Goal: Task Accomplishment & Management: Use online tool/utility

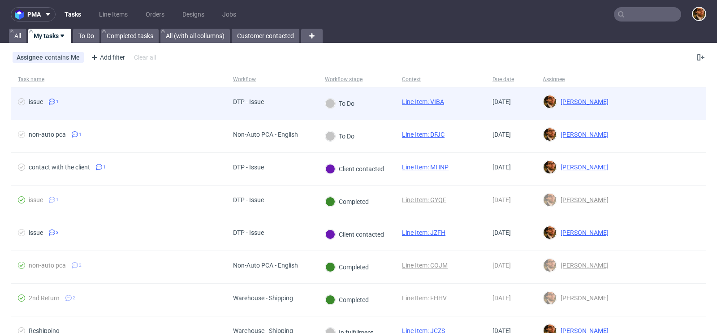
click at [629, 104] on div at bounding box center [660, 103] width 90 height 32
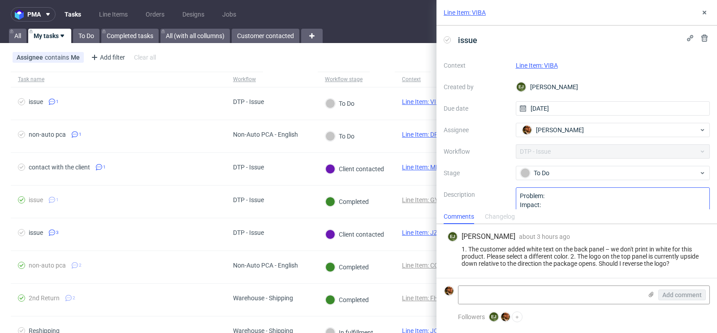
scroll to position [27, 0]
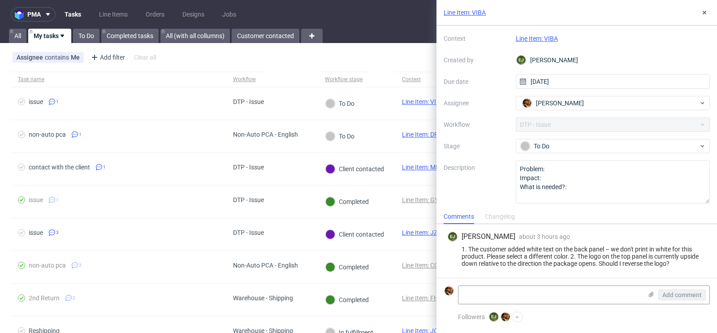
click at [547, 39] on link "Line Item: VIBA" at bounding box center [536, 38] width 42 height 7
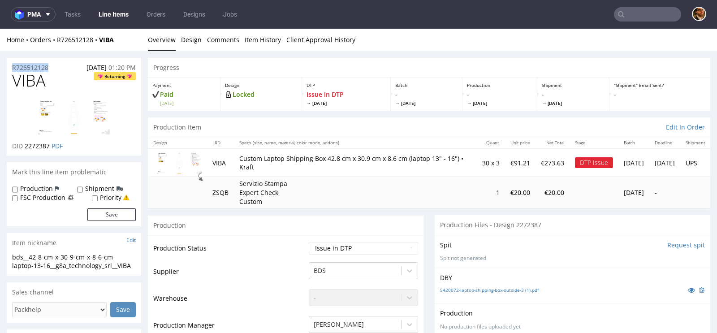
drag, startPoint x: 55, startPoint y: 66, endPoint x: 9, endPoint y: 66, distance: 46.6
click at [9, 66] on div "R726512128 08.10.2025 01:20 PM" at bounding box center [74, 65] width 134 height 14
copy p "R726512128"
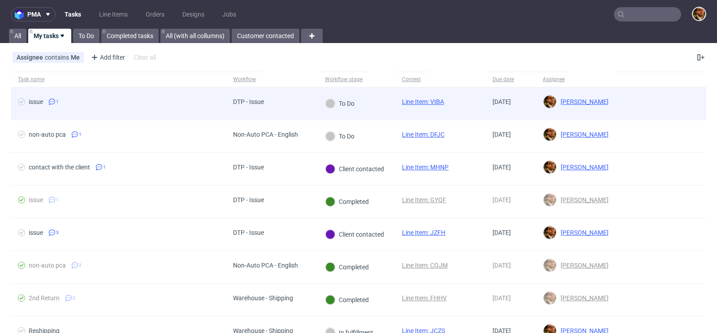
click at [644, 102] on div at bounding box center [660, 103] width 90 height 32
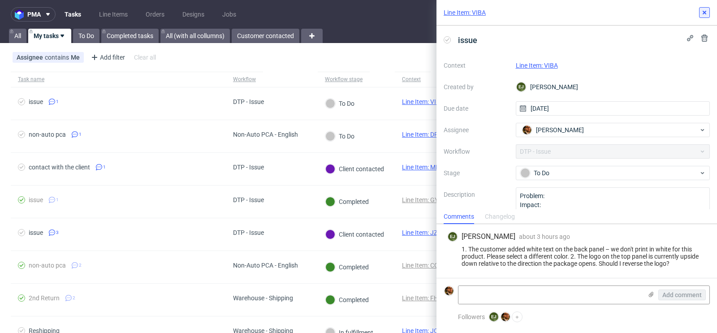
click at [703, 14] on icon at bounding box center [703, 12] width 7 height 7
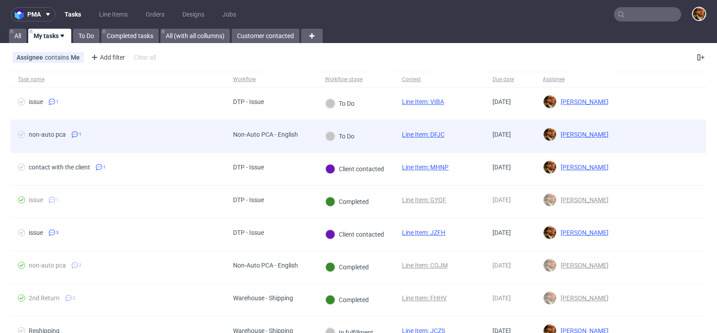
click at [665, 137] on div at bounding box center [660, 136] width 90 height 32
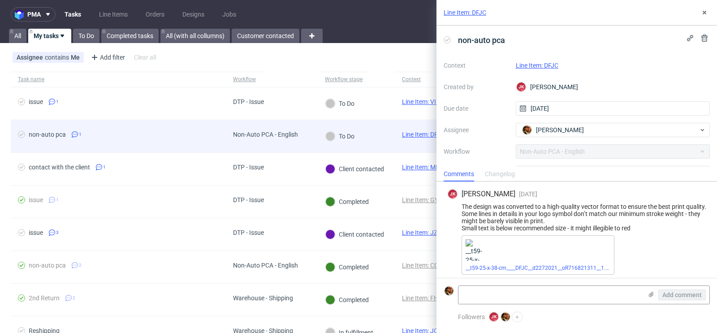
scroll to position [10, 0]
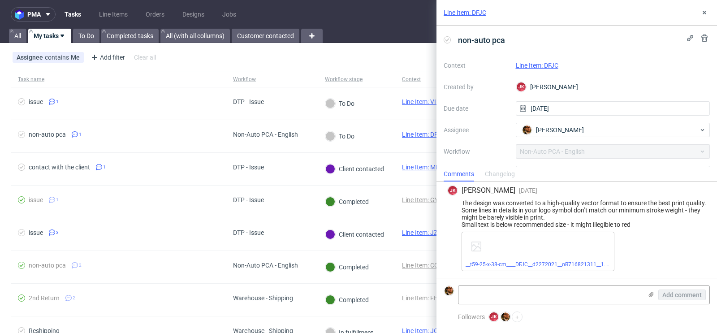
click at [544, 64] on link "Line Item: DFJC" at bounding box center [536, 65] width 43 height 7
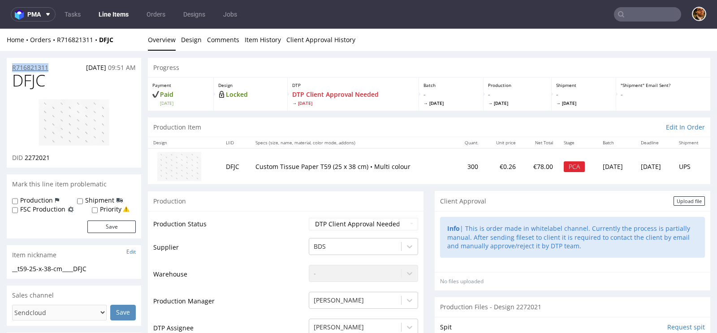
drag, startPoint x: 54, startPoint y: 68, endPoint x: 12, endPoint y: 68, distance: 41.7
click at [12, 68] on div "R716821311 08.10.2025 09:51 AM" at bounding box center [74, 65] width 134 height 14
copy p "R716821311"
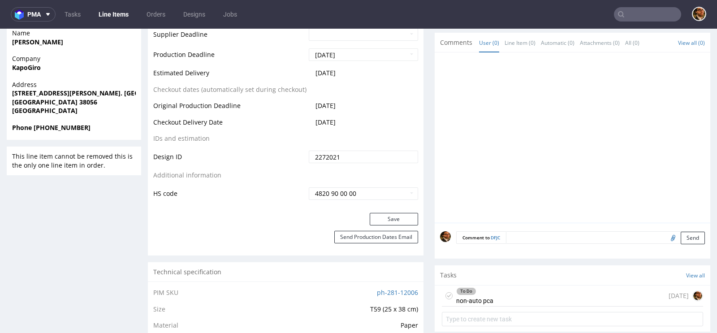
scroll to position [634, 0]
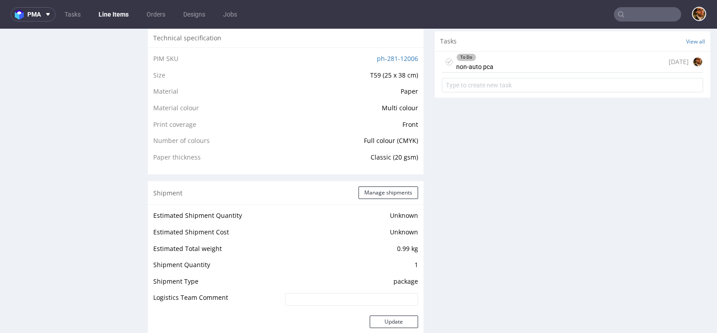
click at [481, 57] on div "To Do" at bounding box center [474, 57] width 36 height 7
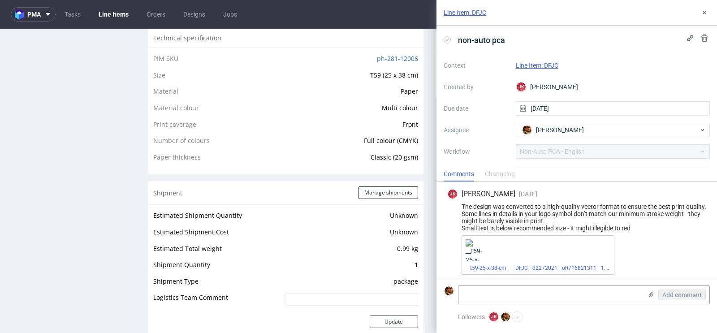
scroll to position [10, 0]
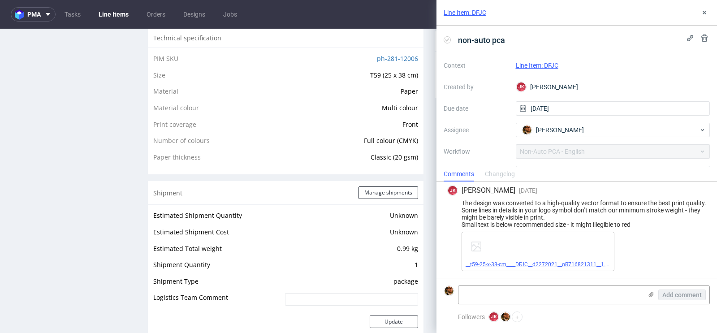
click at [541, 261] on link "__t59-25-x-38-cm____DFJC__d2272021__oR716821311__1.pdf" at bounding box center [539, 264] width 148 height 6
click at [631, 224] on div "The design was converted to a high-quality vector format to ensure the best pri…" at bounding box center [576, 213] width 259 height 29
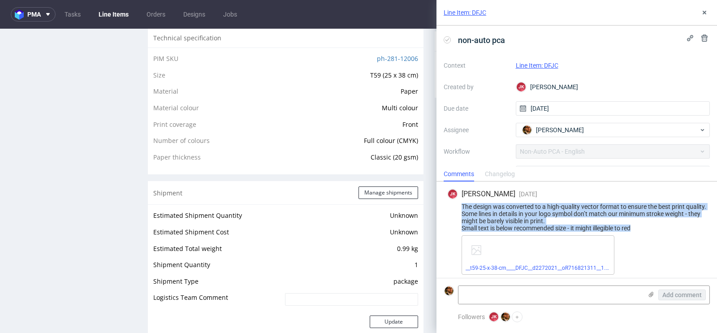
drag, startPoint x: 637, startPoint y: 234, endPoint x: 460, endPoint y: 205, distance: 179.3
click at [460, 205] on div "The design was converted to a high-quality vector format to ensure the best pri…" at bounding box center [576, 217] width 259 height 29
copy div "The design was converted to a high-quality vector format to ensure the best pri…"
click at [608, 232] on div "The design was converted to a high-quality vector format to ensure the best pri…" at bounding box center [576, 217] width 259 height 29
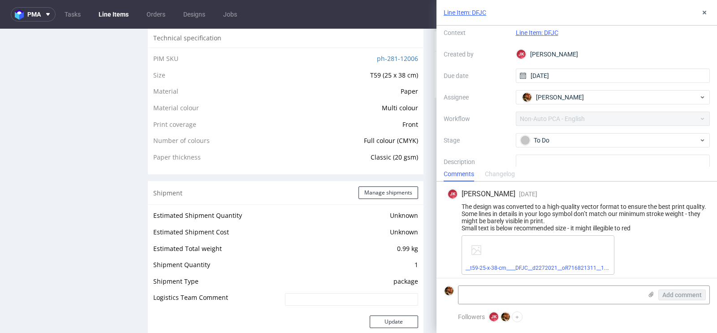
scroll to position [70, 0]
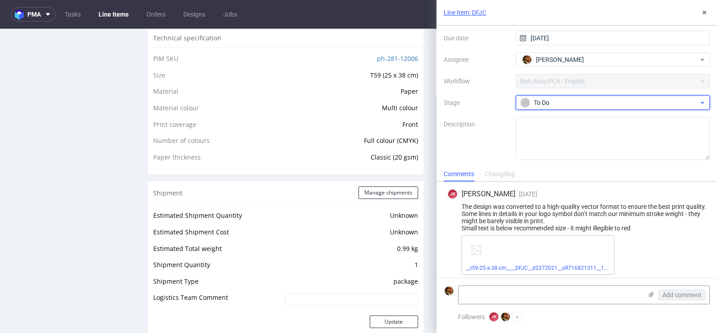
click at [614, 106] on div "To Do" at bounding box center [609, 103] width 178 height 10
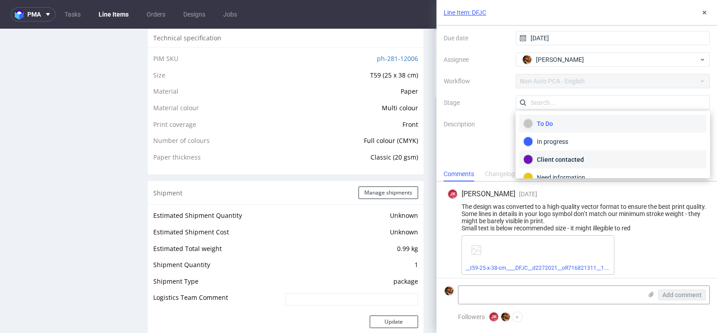
click at [575, 158] on div "Client contacted" at bounding box center [612, 160] width 179 height 10
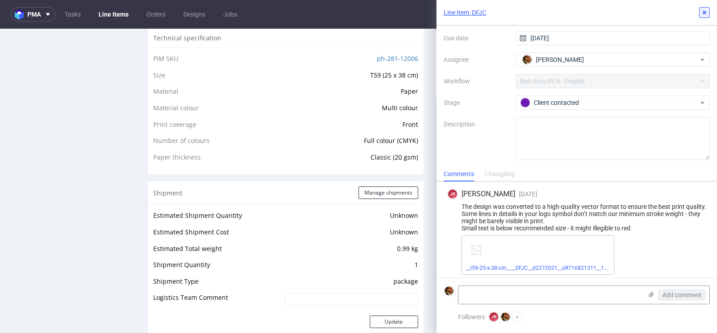
click at [704, 14] on icon at bounding box center [703, 12] width 7 height 7
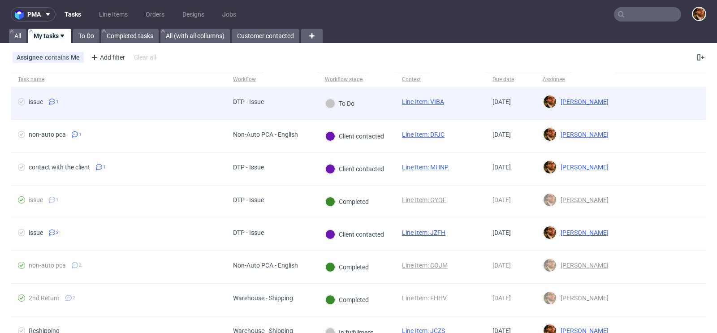
click at [620, 110] on div at bounding box center [660, 103] width 90 height 32
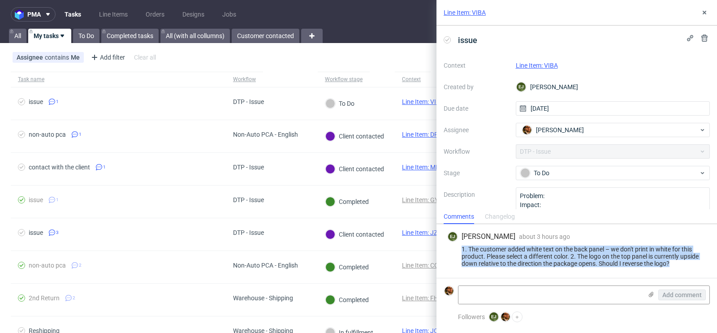
drag, startPoint x: 673, startPoint y: 263, endPoint x: 458, endPoint y: 248, distance: 215.5
click at [458, 248] on div "1. The customer added white text on the back panel – we don't print in white fo…" at bounding box center [576, 255] width 259 height 21
copy div "1. The customer added white text on the back panel – we don't print in white fo…"
click at [589, 254] on div "1. The customer added white text on the back panel – we don't print in white fo…" at bounding box center [576, 255] width 259 height 21
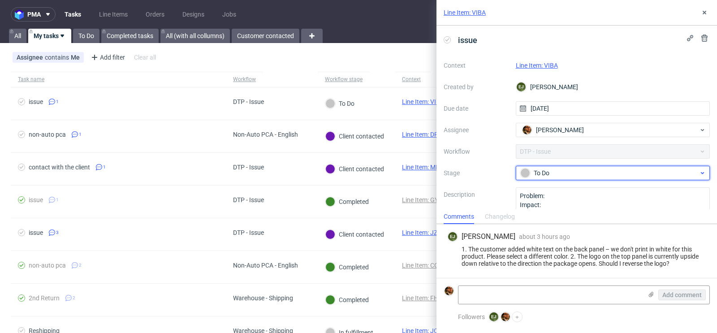
click at [602, 178] on div "To Do" at bounding box center [612, 173] width 194 height 14
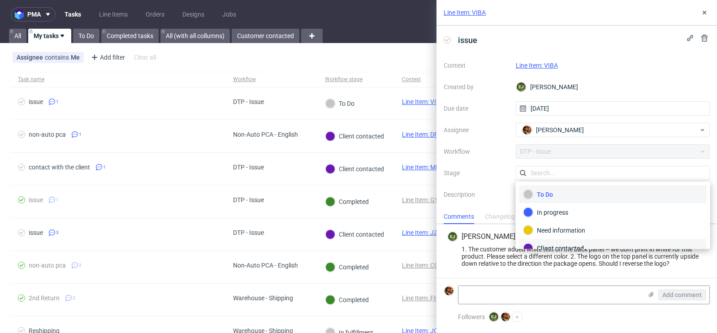
click at [575, 243] on div "Client contacted" at bounding box center [612, 248] width 179 height 10
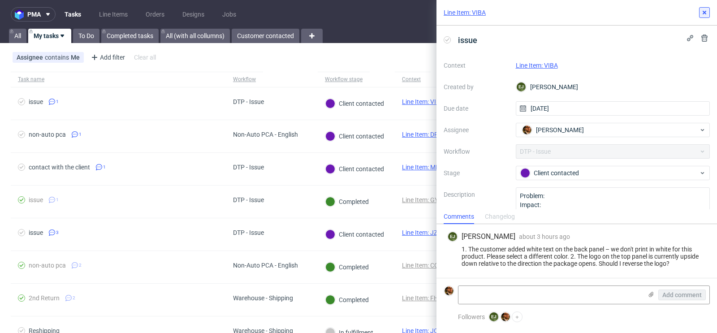
click at [704, 11] on icon at bounding box center [703, 12] width 7 height 7
